Goal: Task Accomplishment & Management: Manage account settings

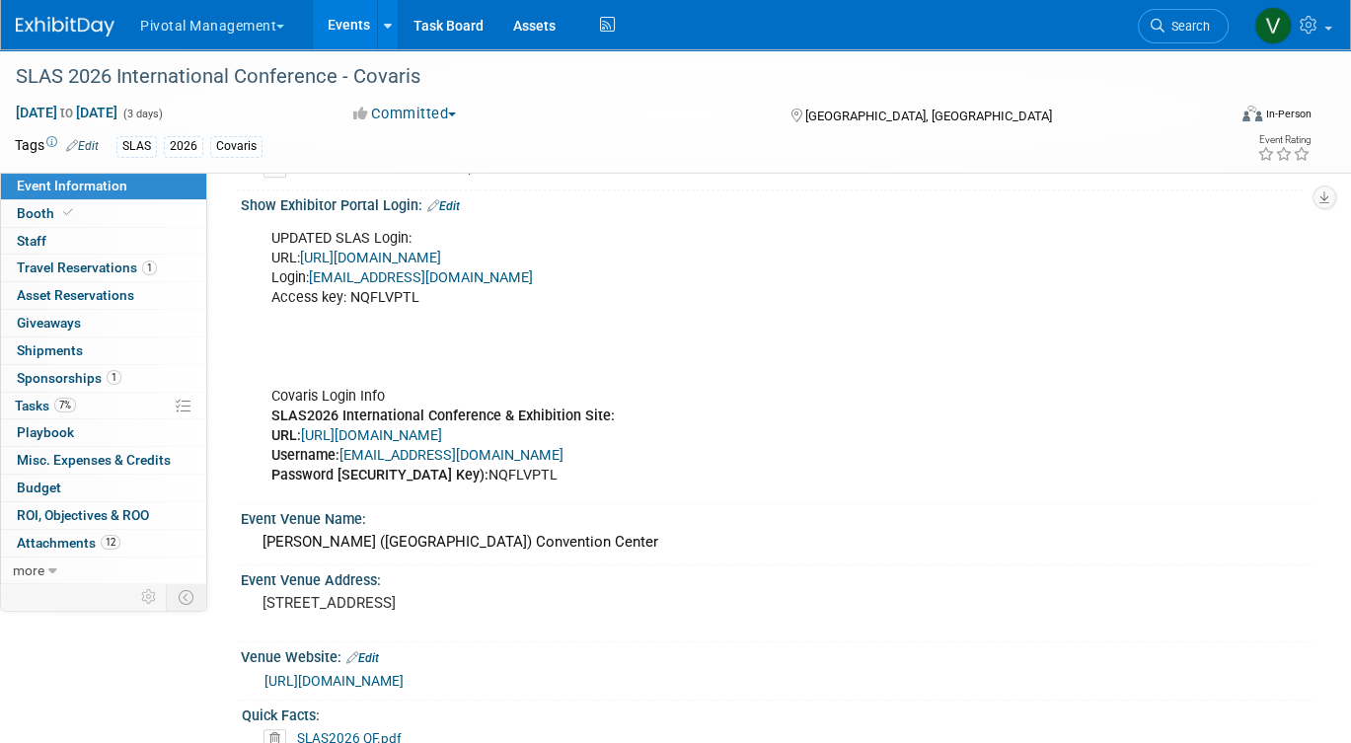
click at [353, 29] on link "Events" at bounding box center [349, 24] width 72 height 49
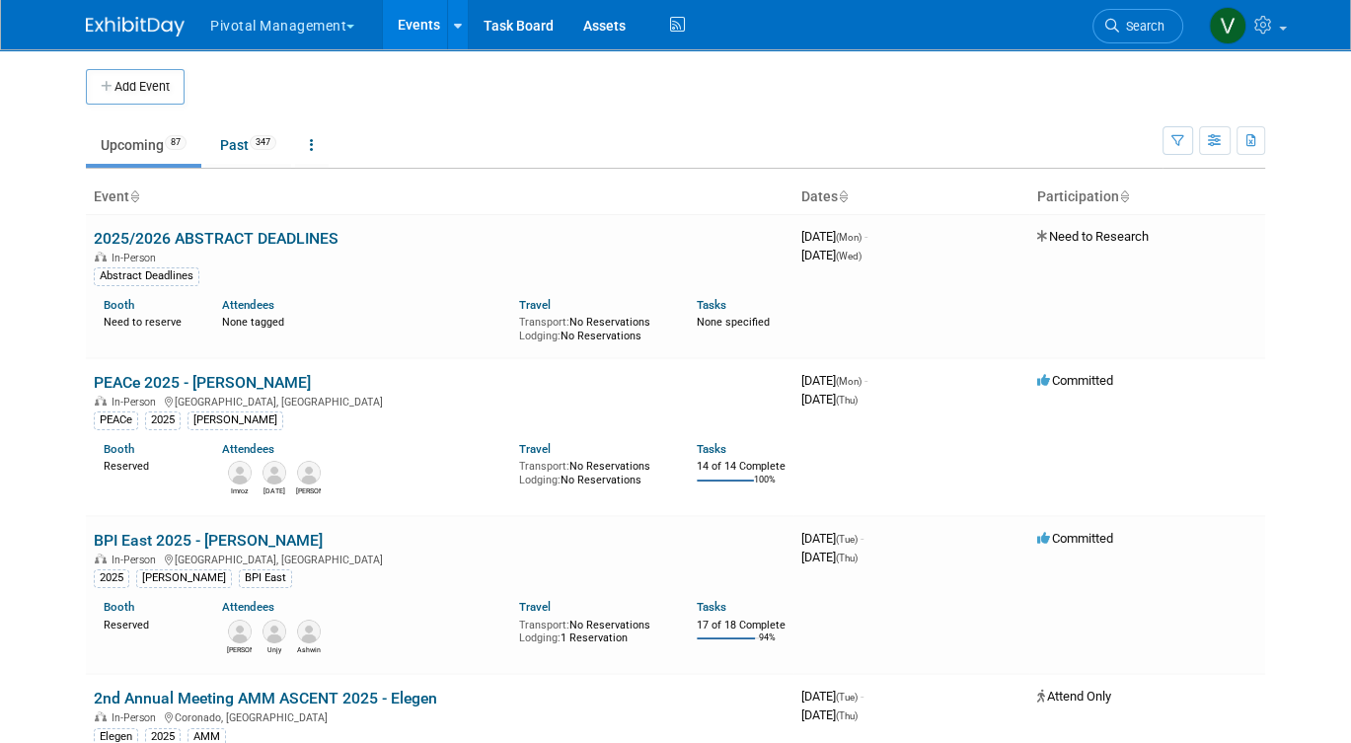
scroll to position [7225, 0]
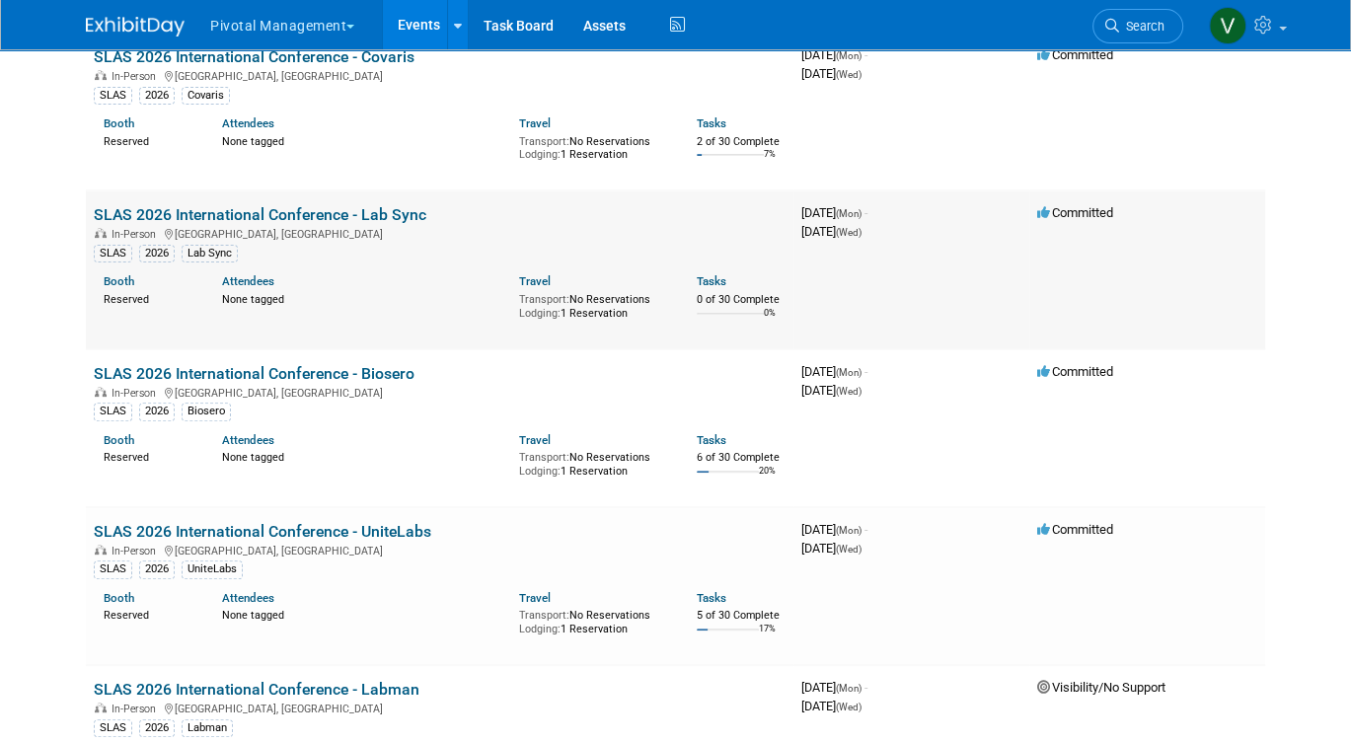
click at [254, 224] on link "SLAS 2026 International Conference - Lab Sync" at bounding box center [260, 214] width 333 height 19
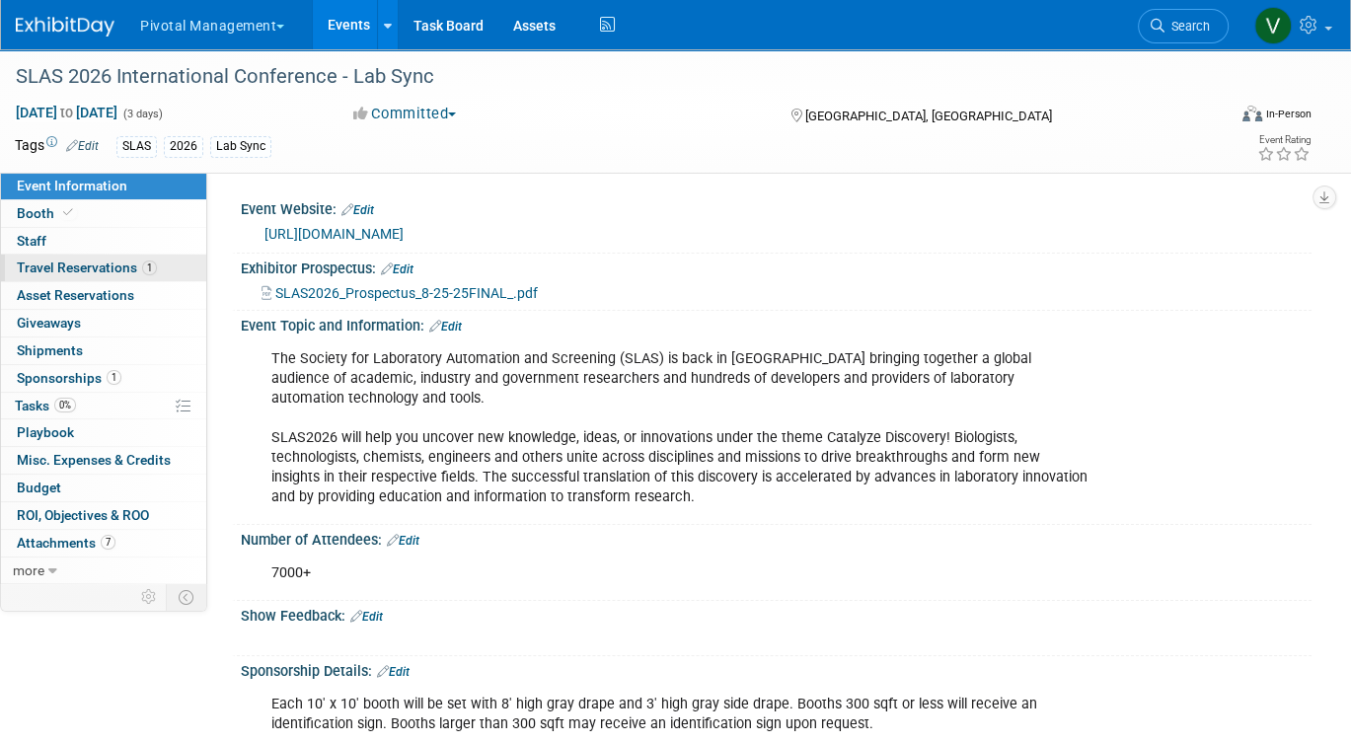
click at [69, 270] on span "Travel Reservations 1" at bounding box center [87, 268] width 140 height 16
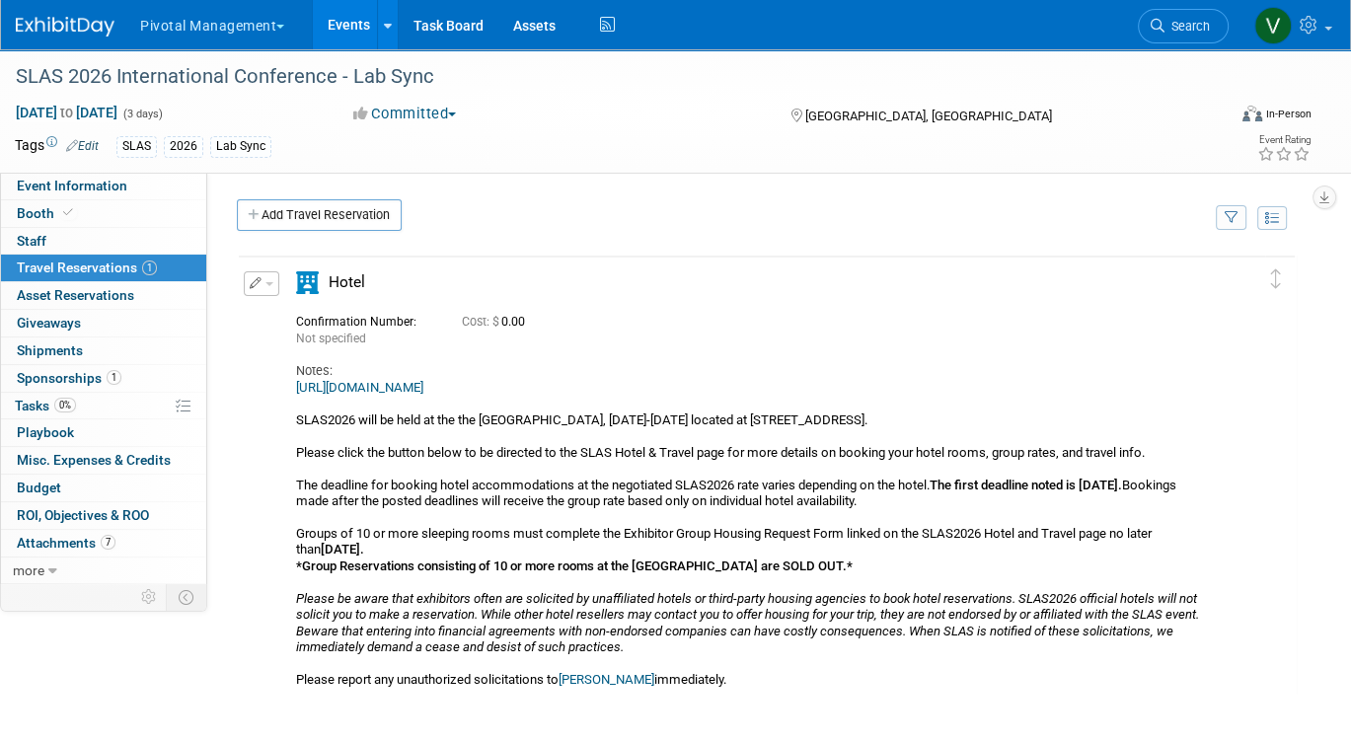
click at [265, 283] on span "button" at bounding box center [269, 284] width 8 height 4
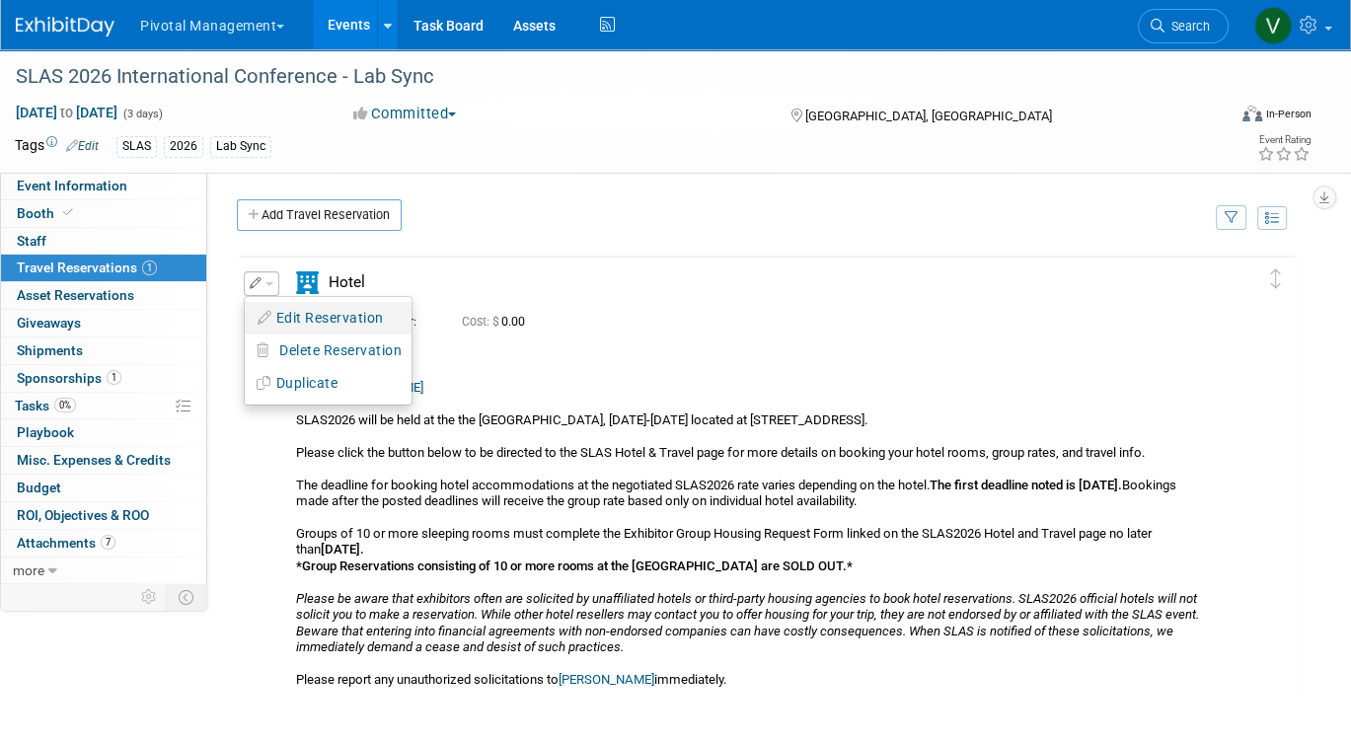
click at [279, 309] on button "Edit Reservation" at bounding box center [328, 318] width 167 height 29
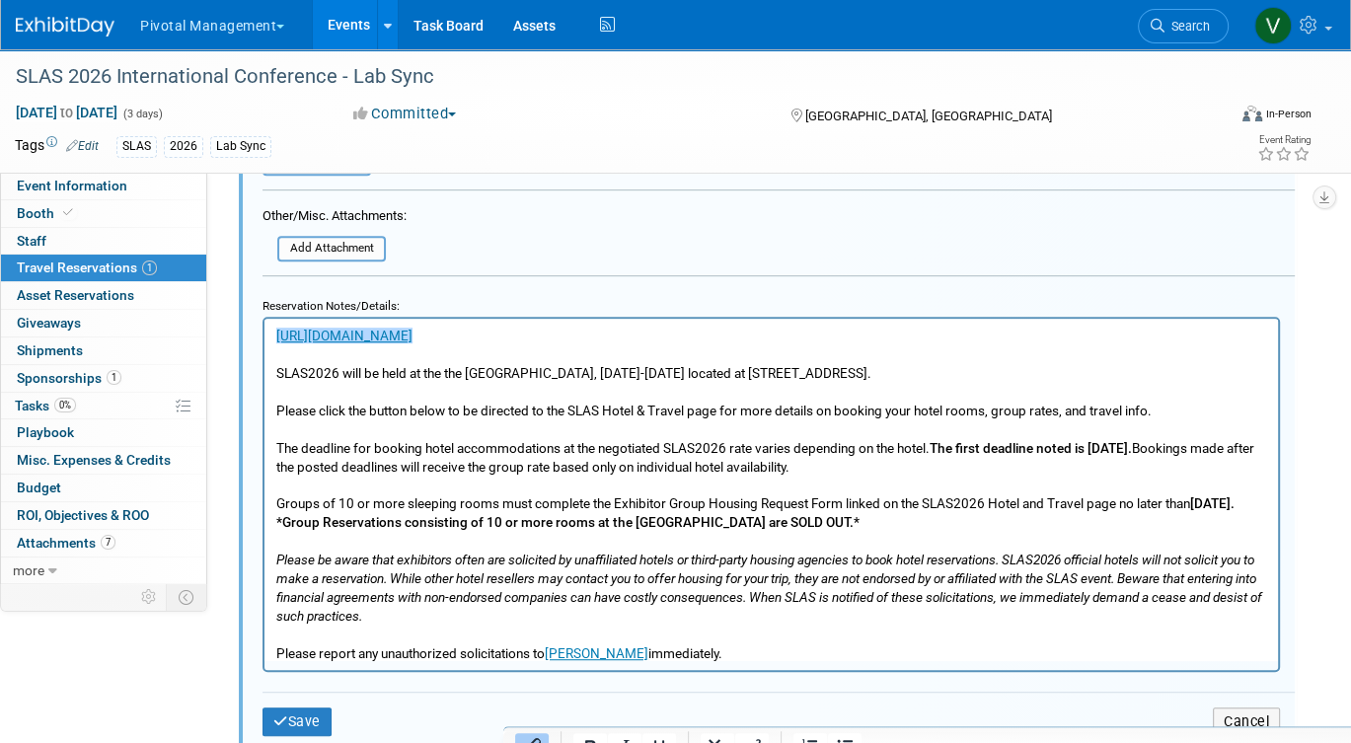
scroll to position [904, 0]
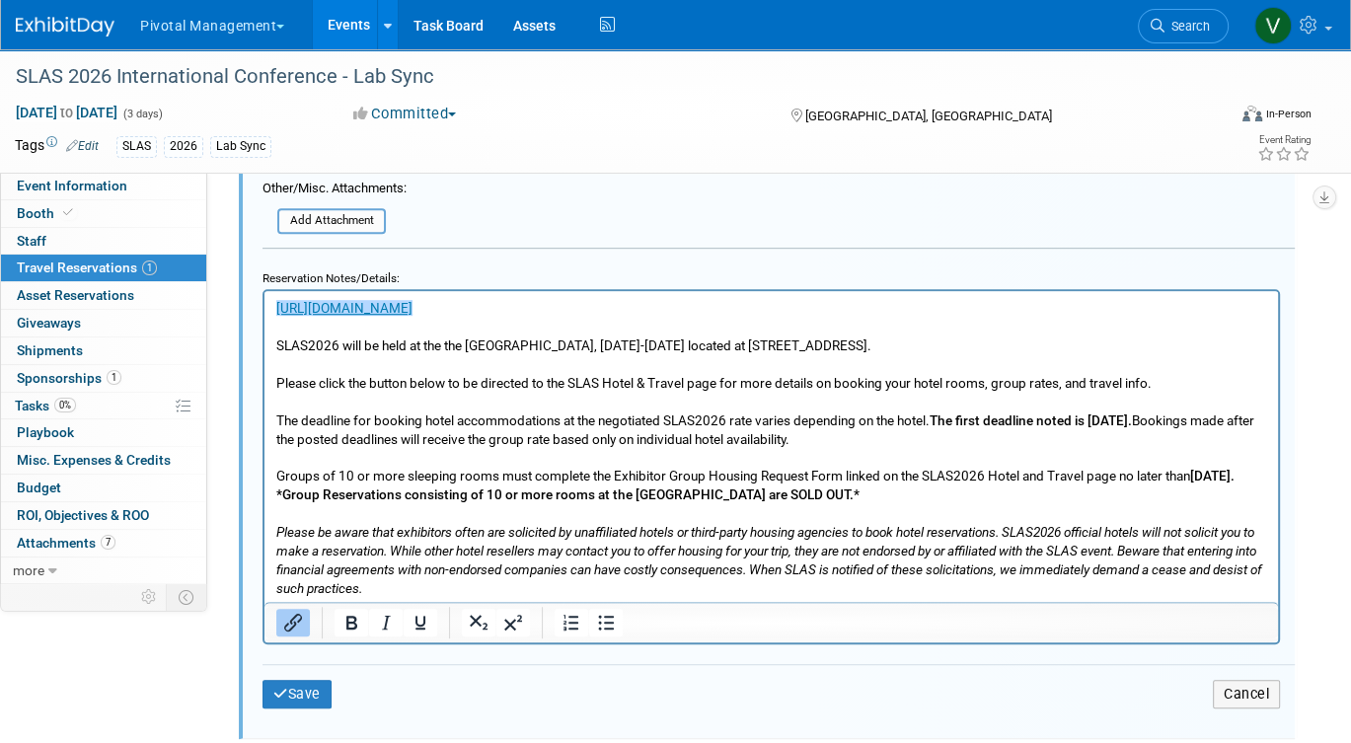
click at [273, 339] on html "﻿https://www.slas.org/events-calendar/slas2026-international-conference-exhibit…" at bounding box center [770, 462] width 1013 height 344
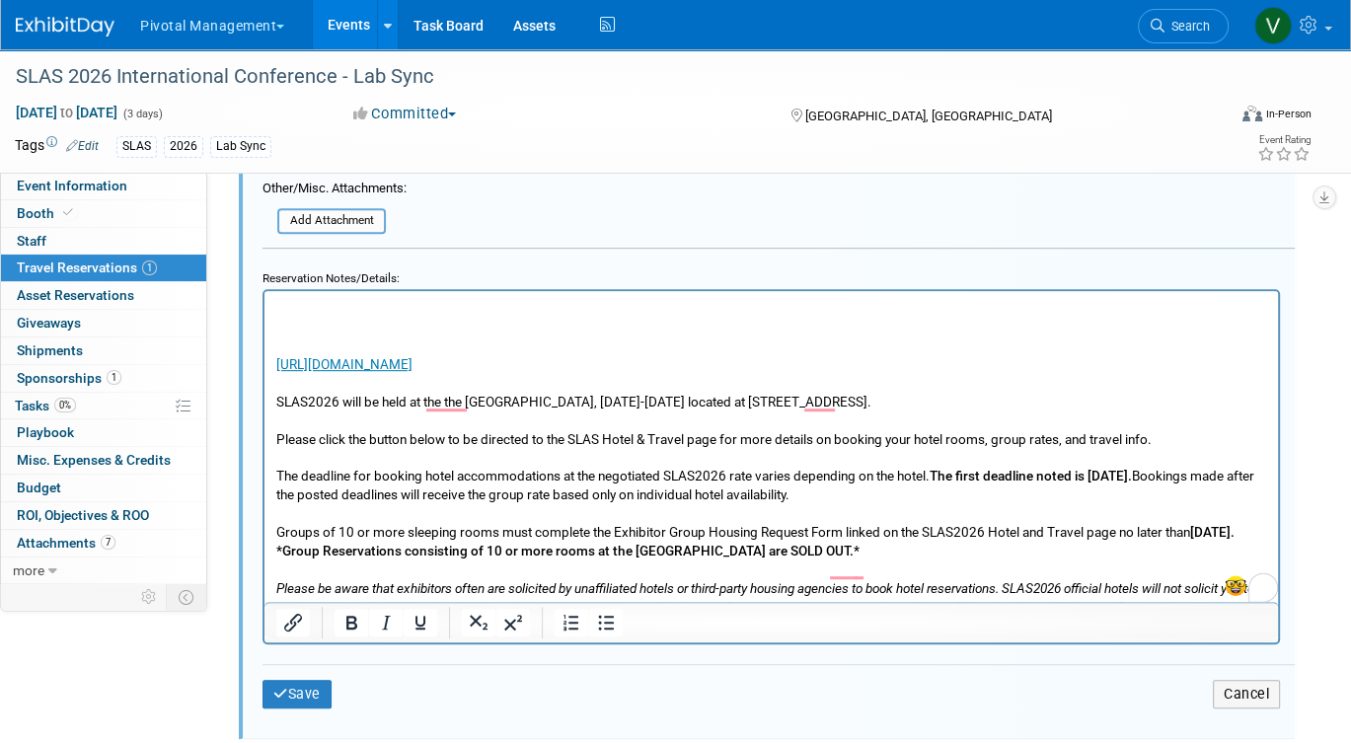
paste body "To enrich screen reader interactions, please activate Accessibility in Grammarl…"
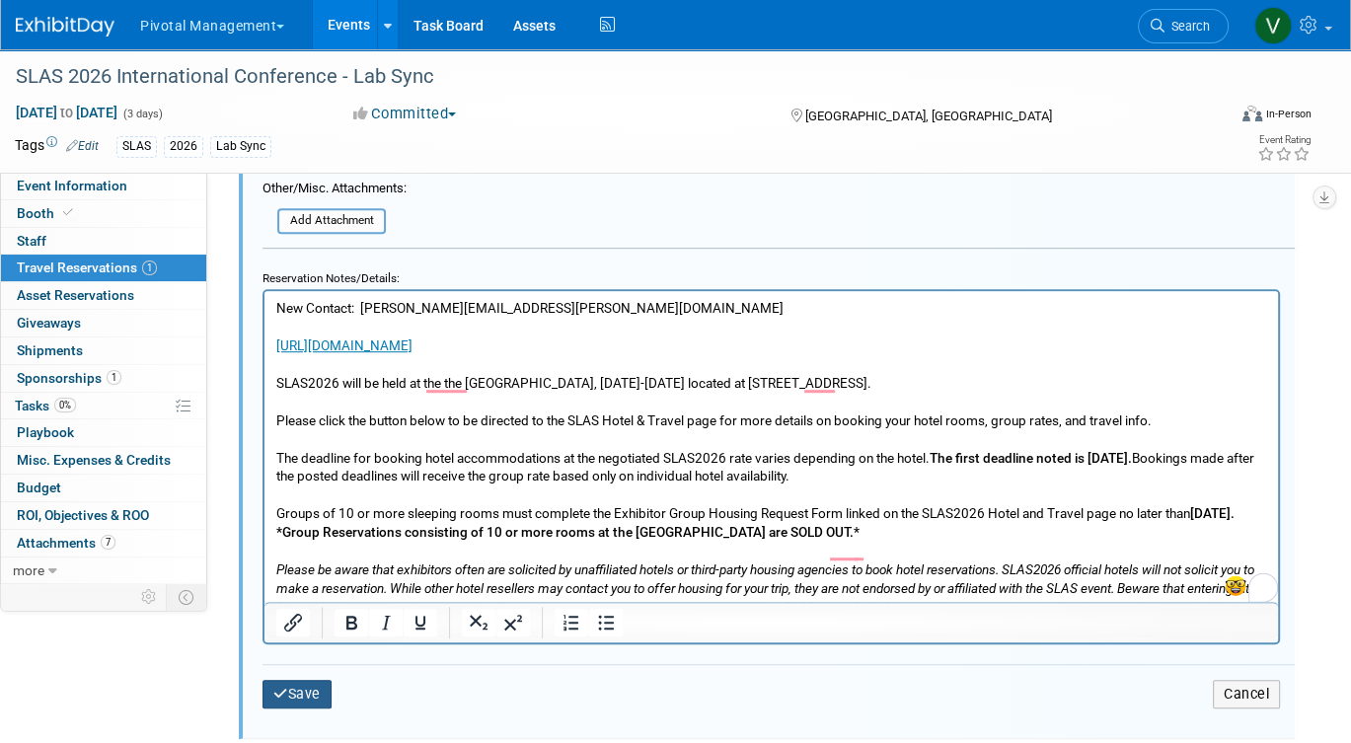
click at [319, 691] on button "Save" at bounding box center [296, 694] width 69 height 29
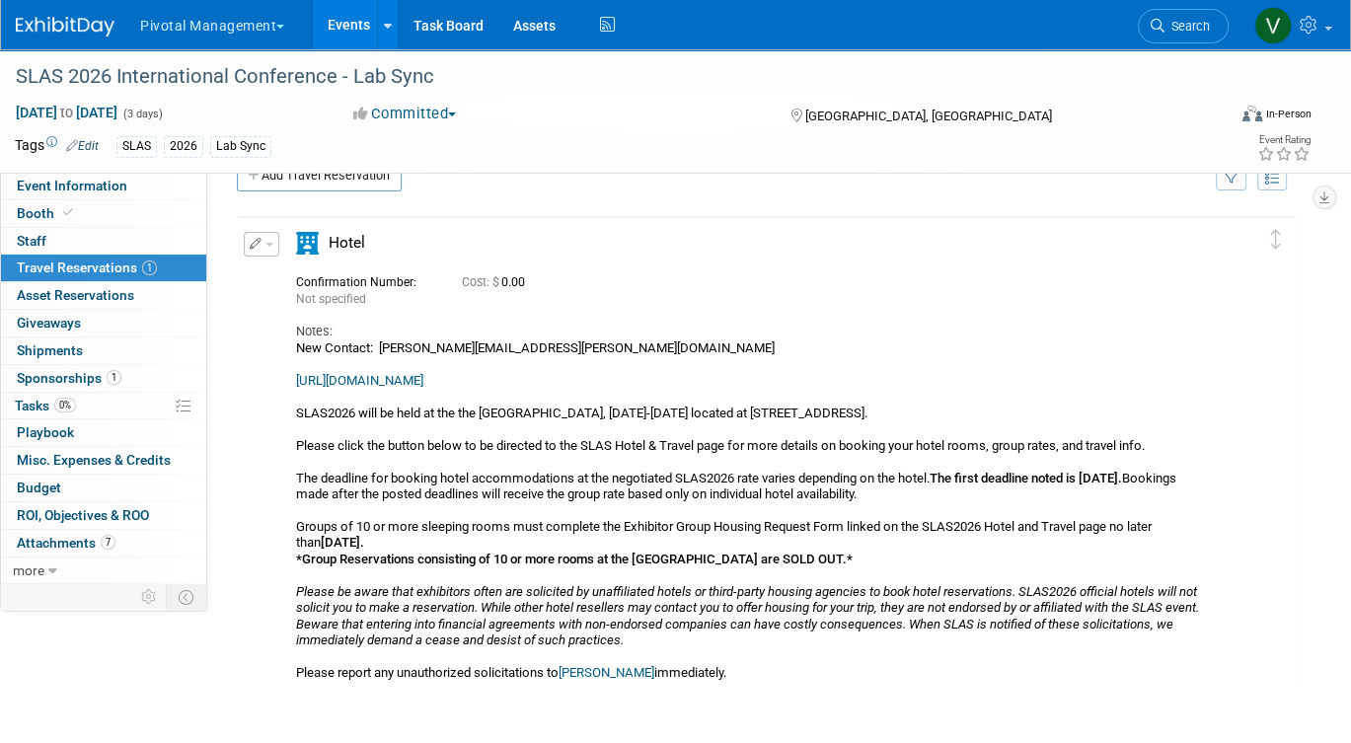
scroll to position [0, 0]
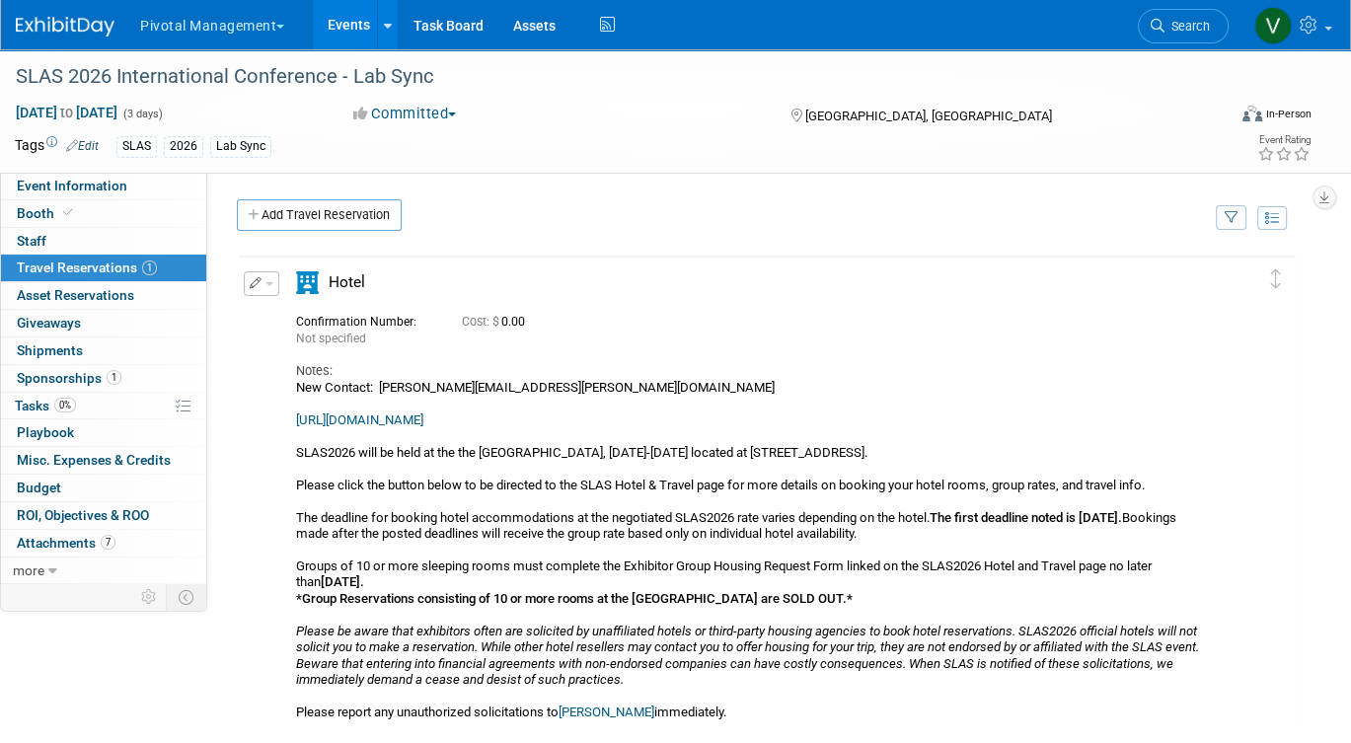
click at [336, 37] on link "Events" at bounding box center [349, 24] width 72 height 49
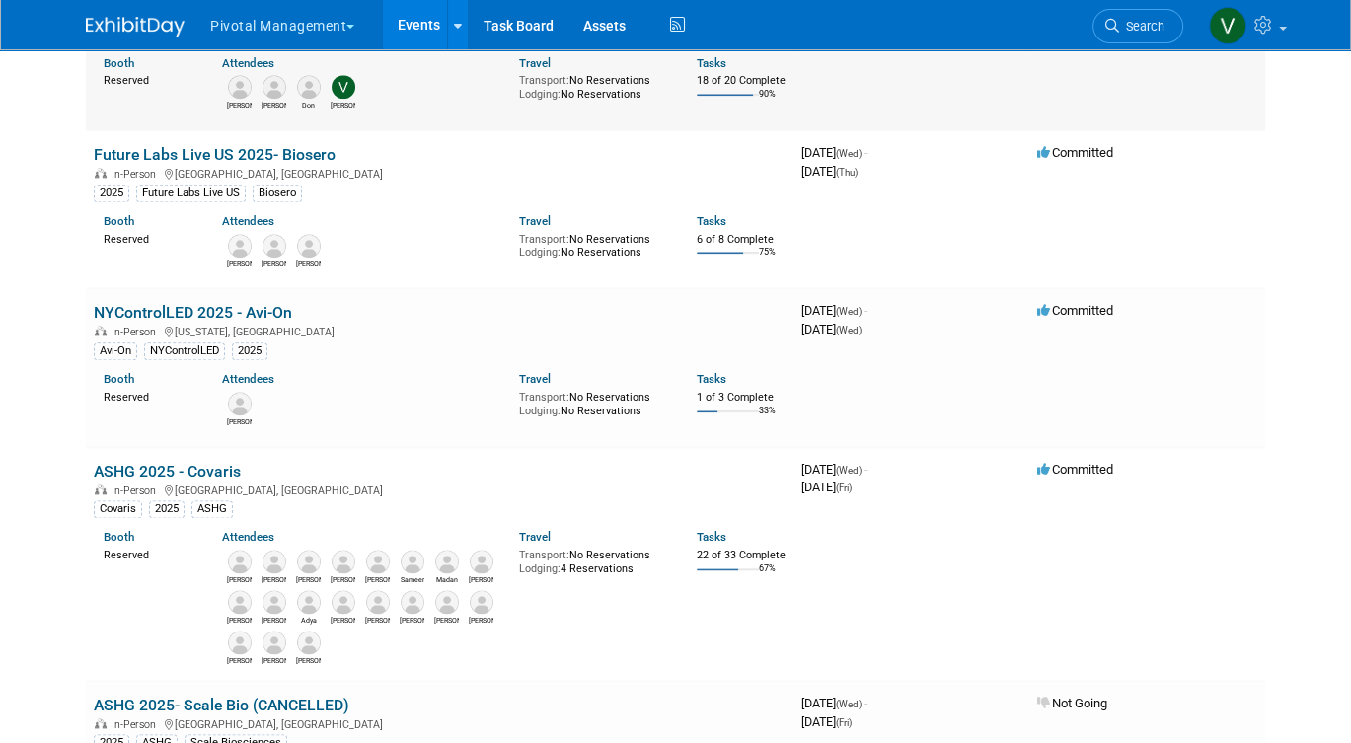
scroll to position [2283, 0]
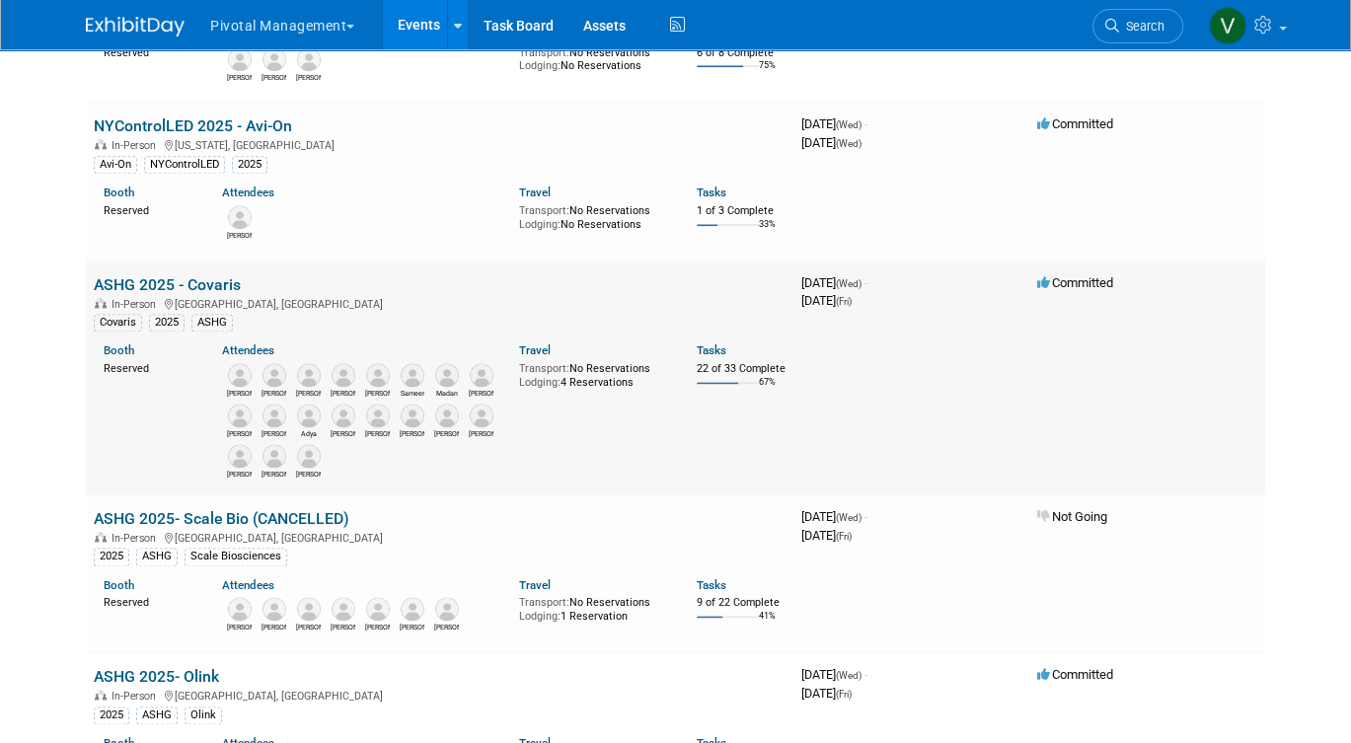
click at [177, 294] on link "ASHG 2025 - Covaris" at bounding box center [167, 284] width 147 height 19
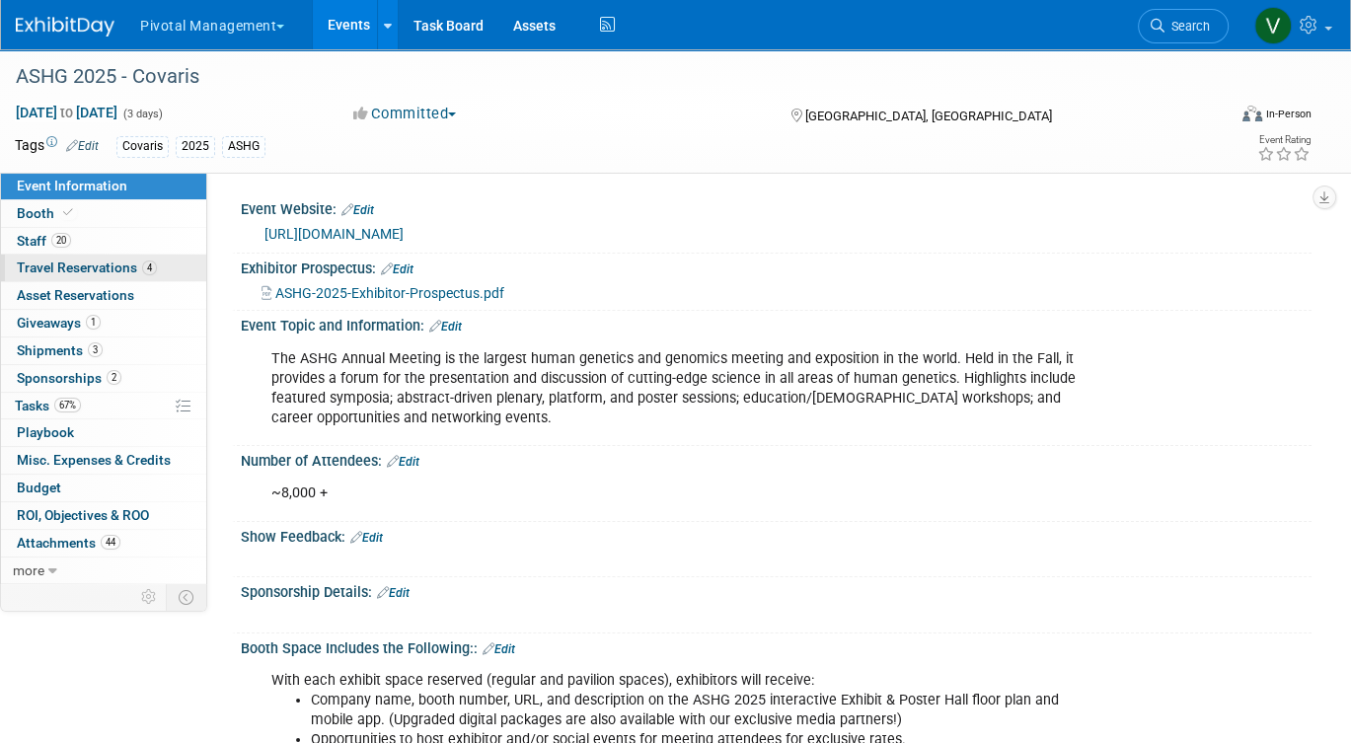
click at [106, 263] on span "Travel Reservations 4" at bounding box center [87, 268] width 140 height 16
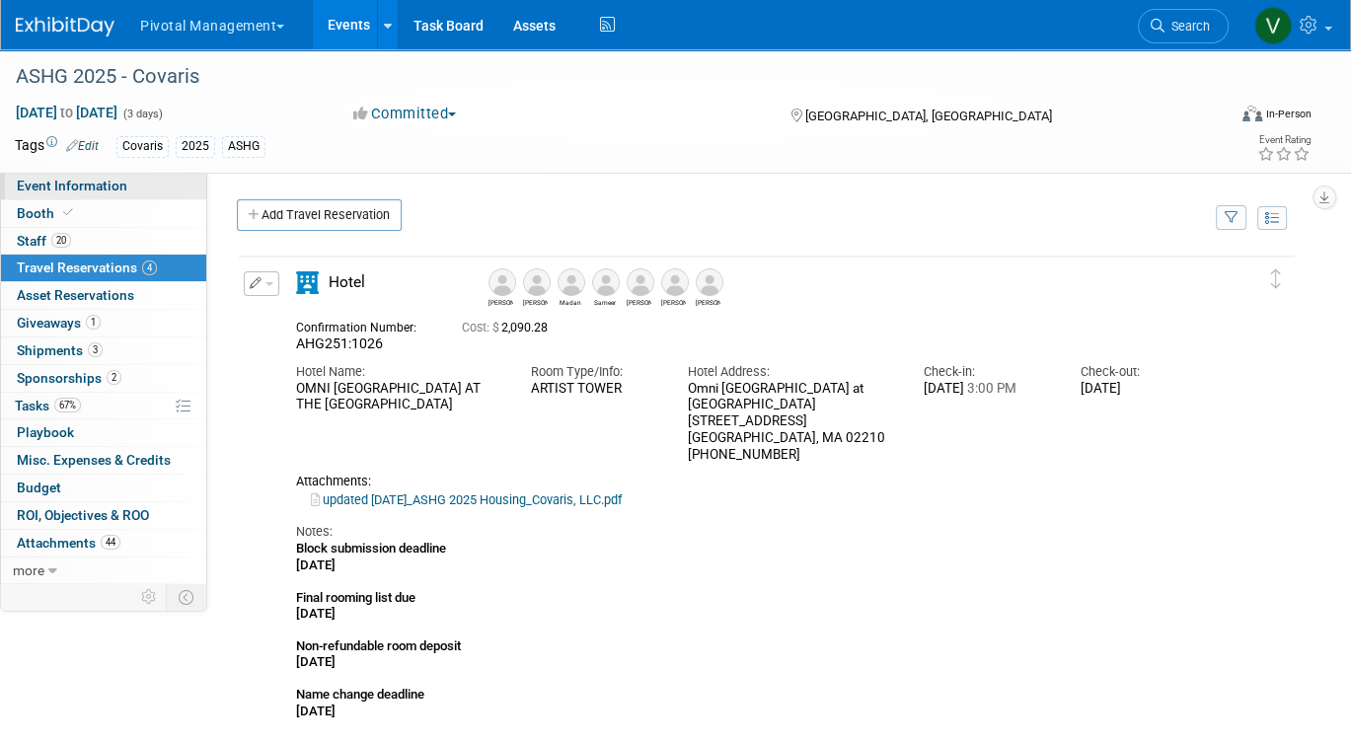
click at [123, 190] on link "Event Information" at bounding box center [103, 186] width 205 height 27
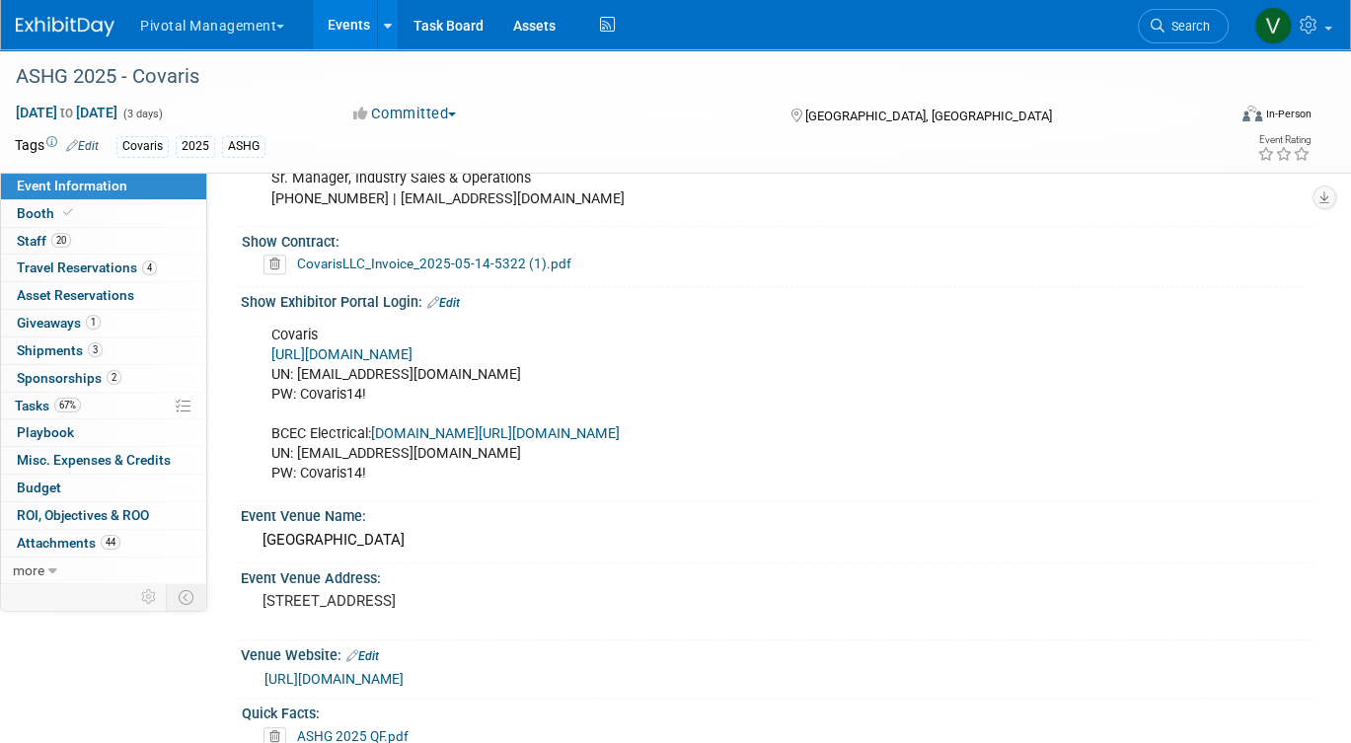
scroll to position [1363, 0]
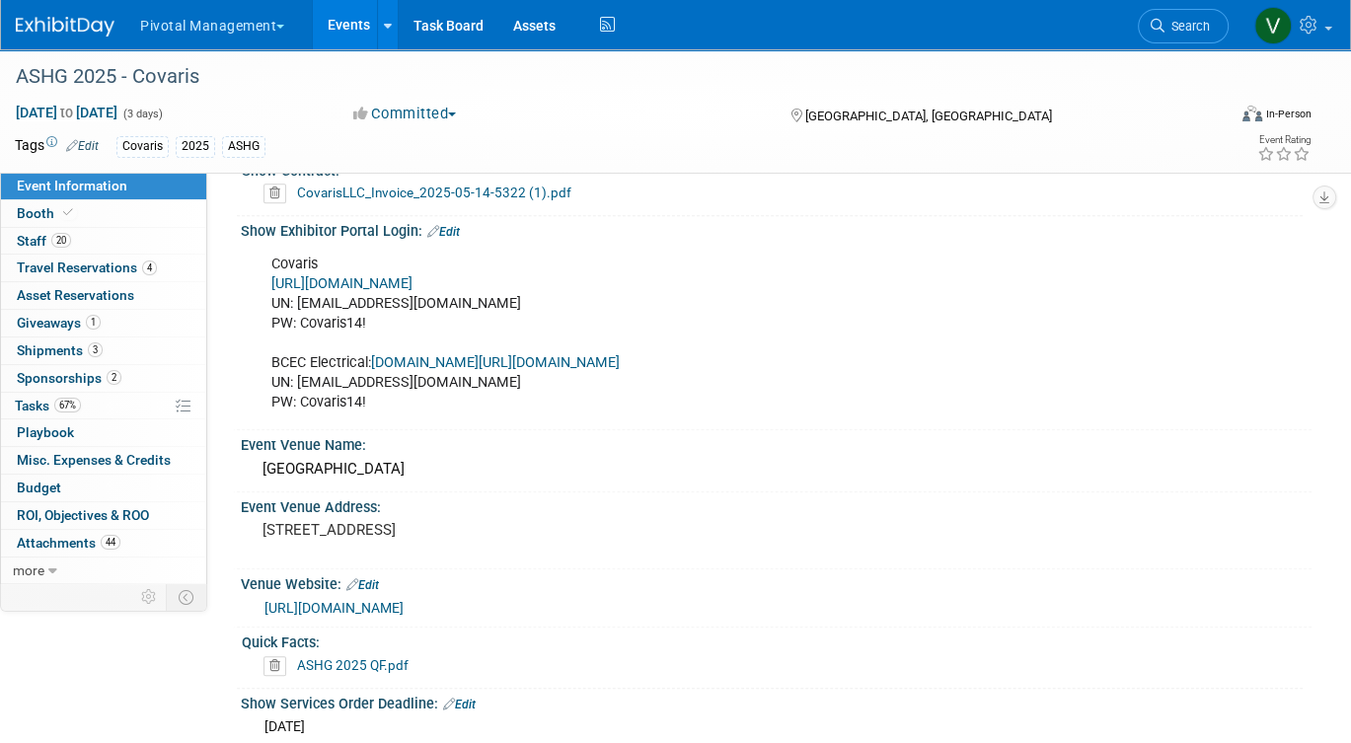
click at [412, 279] on link "https://ASHG25.exh.mapyourshow.com/" at bounding box center [341, 283] width 141 height 17
